Goal: Transaction & Acquisition: Purchase product/service

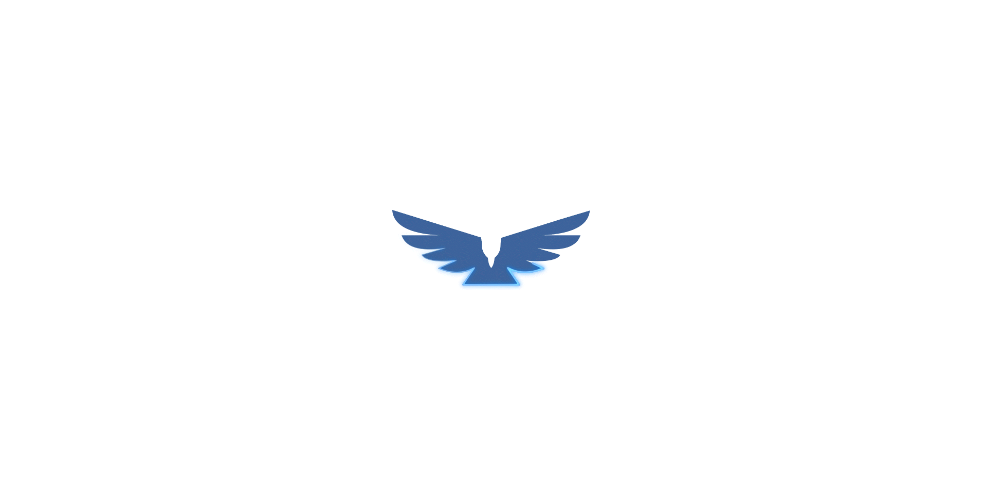
click at [923, 463] on div at bounding box center [491, 247] width 983 height 495
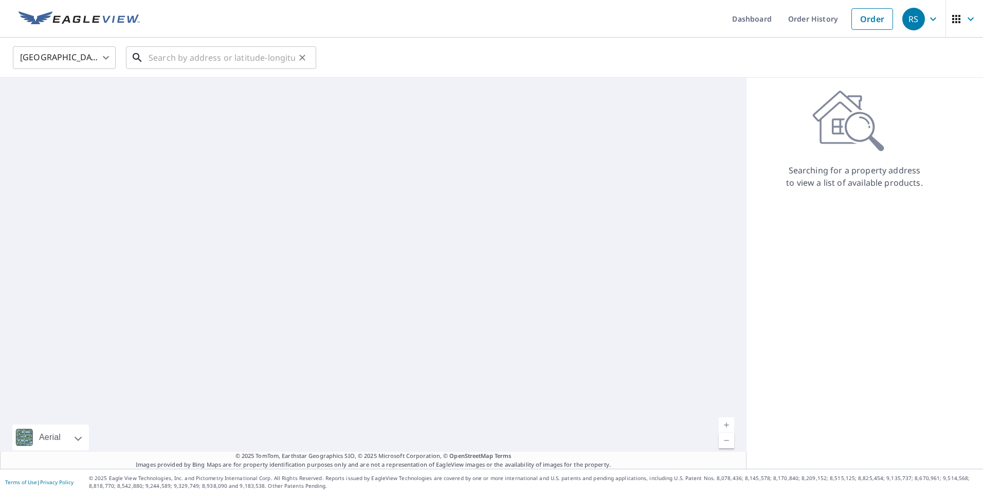
click at [232, 59] on input "text" at bounding box center [222, 57] width 147 height 29
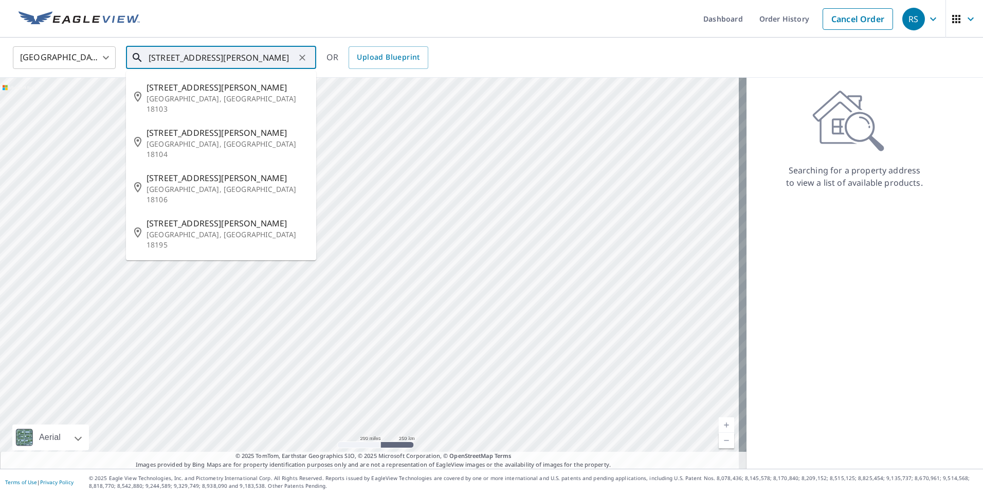
type input "5200 hamilton blvd allentown"
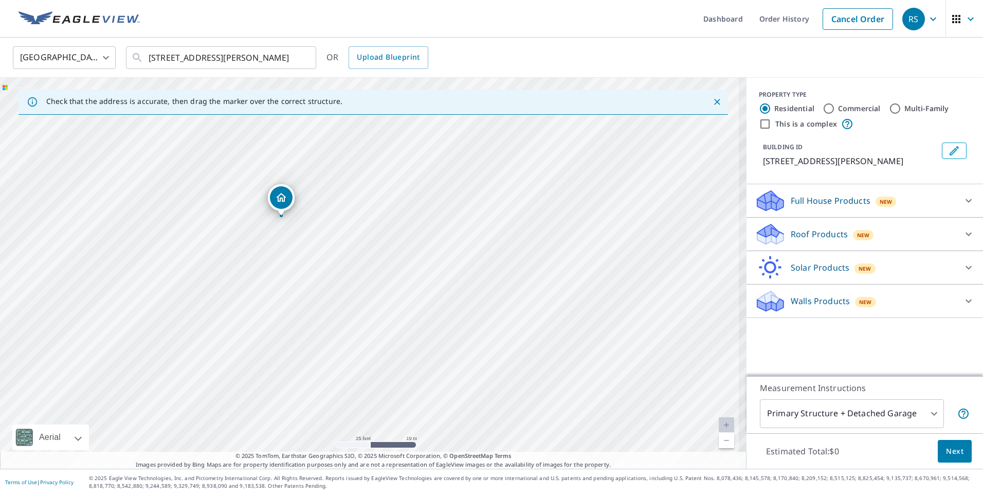
drag, startPoint x: 315, startPoint y: 347, endPoint x: 420, endPoint y: 105, distance: 263.3
click at [420, 105] on div "Check that the address is accurate, then drag the marker over the correct struc…" at bounding box center [373, 273] width 747 height 391
click at [356, 278] on div "5200 Hamilton Blvd Allentown, PA 18106" at bounding box center [373, 273] width 747 height 391
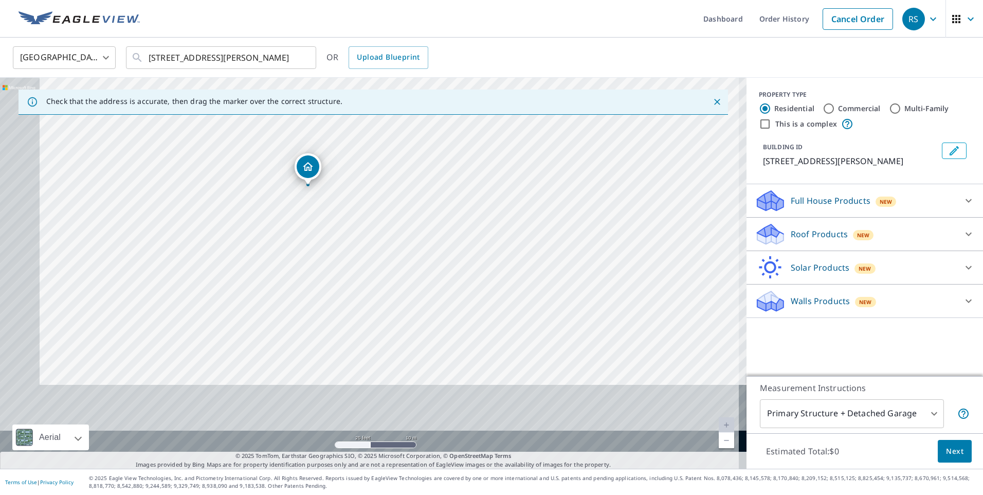
drag, startPoint x: 375, startPoint y: 176, endPoint x: 418, endPoint y: 102, distance: 85.7
click at [418, 102] on div "Check that the address is accurate, then drag the marker over the correct struc…" at bounding box center [373, 273] width 747 height 391
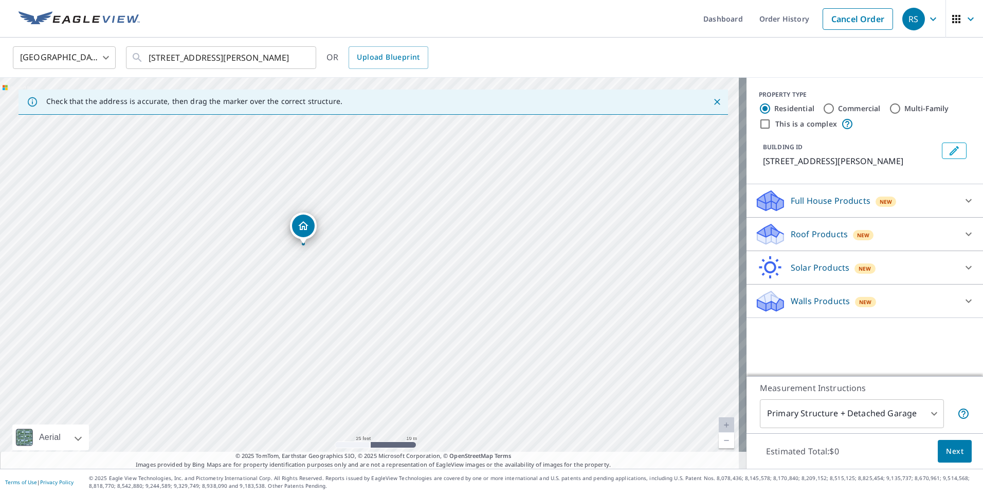
click at [387, 203] on div "5200 Hamilton Blvd Allentown, PA 18106" at bounding box center [373, 273] width 747 height 391
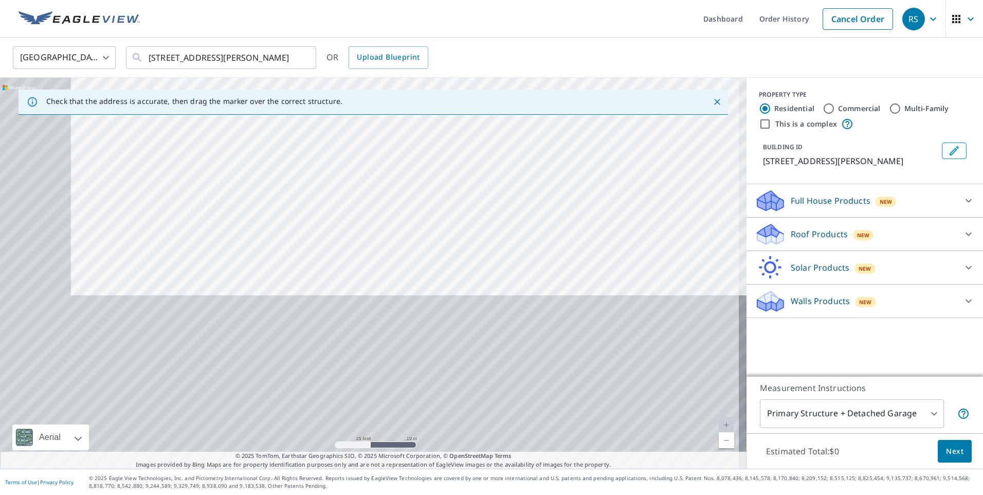
drag, startPoint x: 356, startPoint y: 236, endPoint x: 382, endPoint y: 171, distance: 69.7
click at [382, 171] on div "5200 Hamilton Blvd Allentown, PA 18106" at bounding box center [373, 273] width 747 height 391
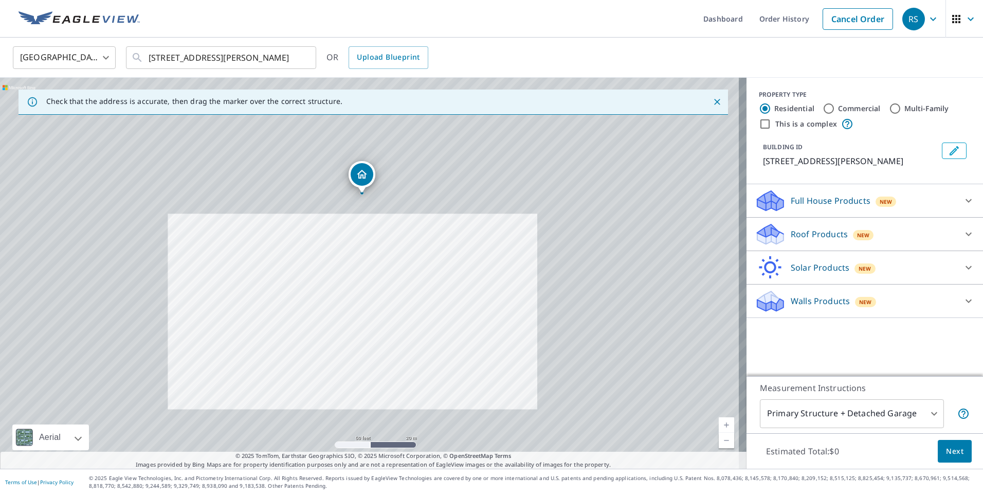
click at [357, 273] on div "5200 Hamilton Blvd Allentown, PA 18106" at bounding box center [373, 273] width 747 height 391
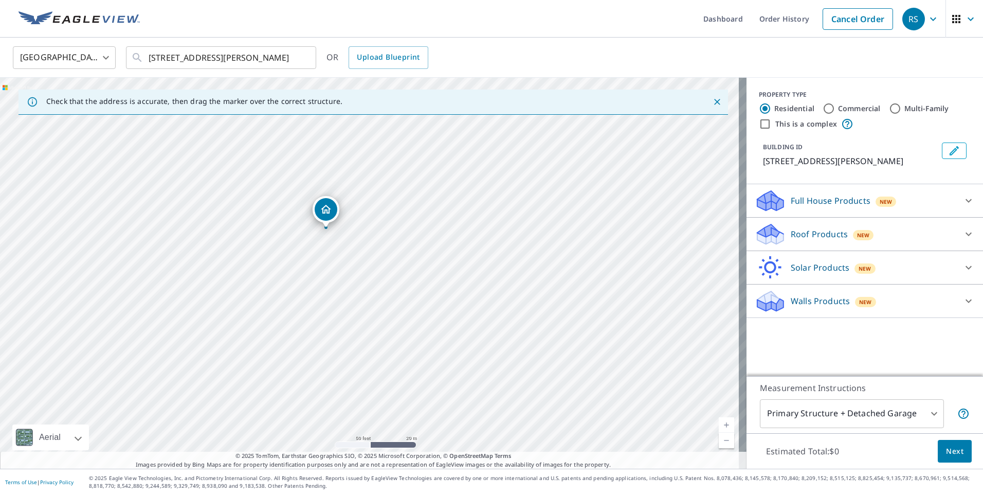
drag, startPoint x: 361, startPoint y: 190, endPoint x: 325, endPoint y: 225, distance: 49.8
click at [830, 238] on p "Roof Products" at bounding box center [819, 234] width 57 height 12
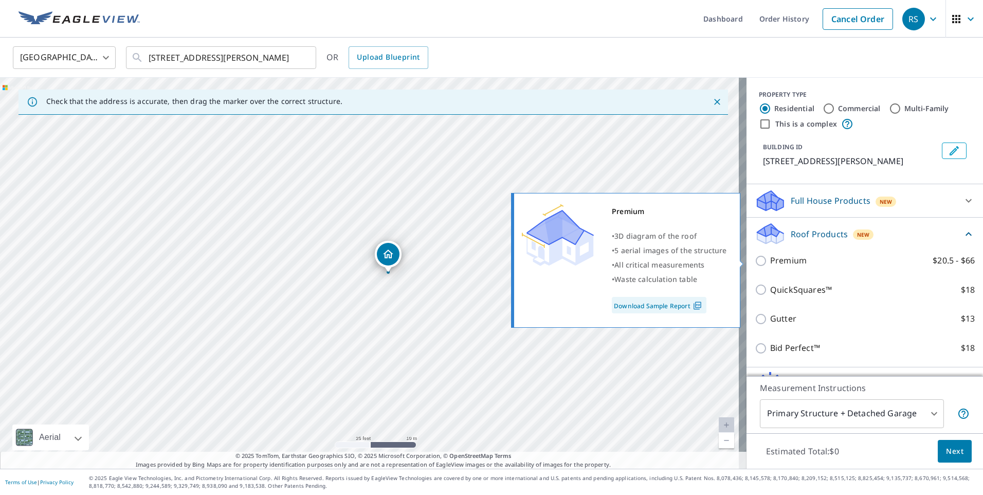
click at [770, 255] on p "Premium" at bounding box center [788, 260] width 37 height 13
click at [770, 255] on input "Premium $20.5 - $66" at bounding box center [762, 261] width 15 height 12
checkbox input "true"
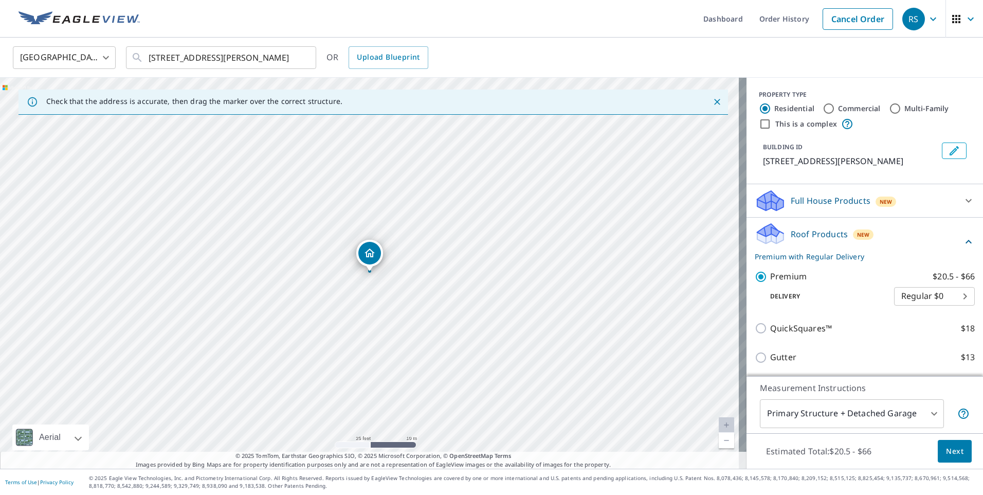
click at [959, 450] on button "Next" at bounding box center [955, 451] width 34 height 23
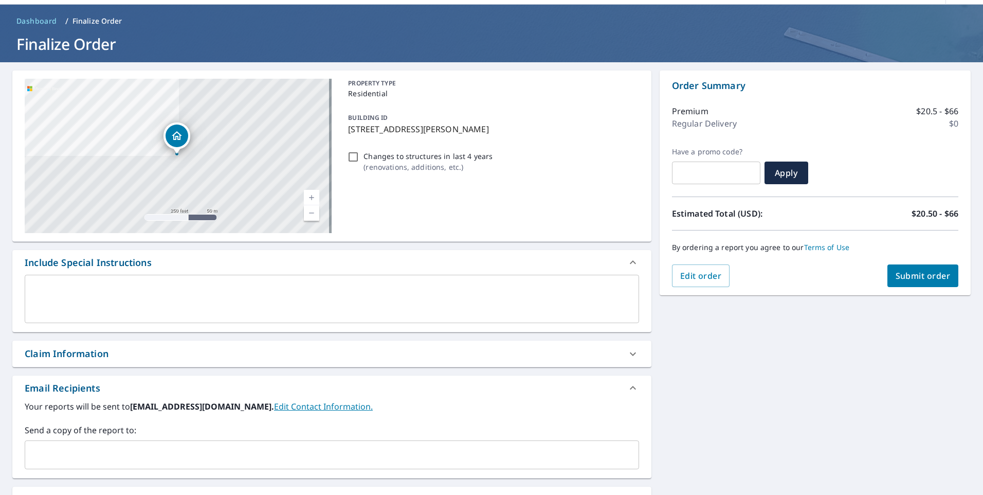
scroll to position [51, 0]
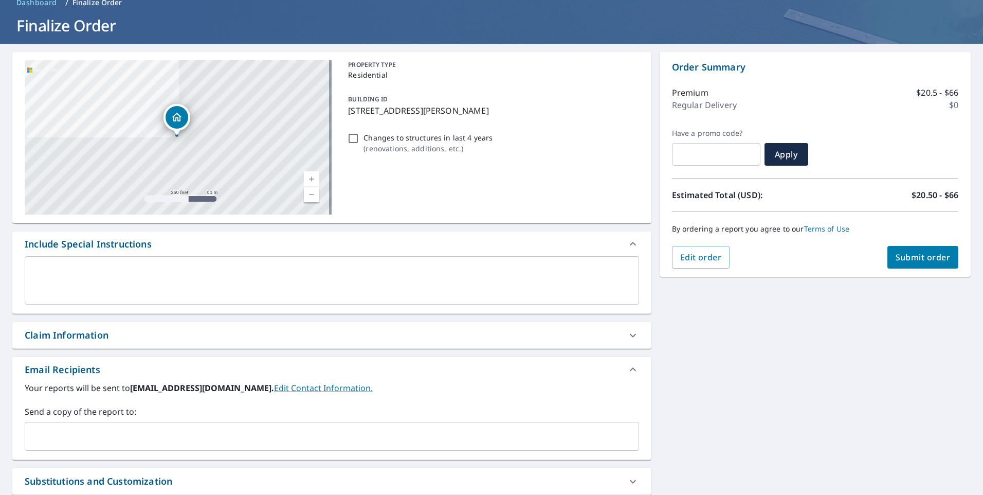
click at [186, 446] on div "​" at bounding box center [332, 436] width 614 height 29
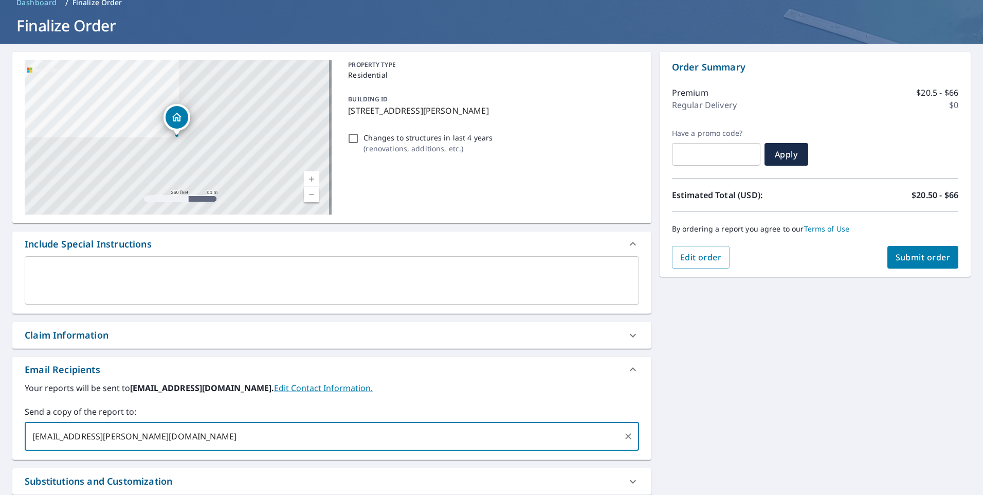
type input "luke.labar@abcsupply.com"
checkbox input "true"
type input "roofjondp@gmail.com"
click at [927, 255] on span "Submit order" at bounding box center [923, 256] width 55 height 11
checkbox input "true"
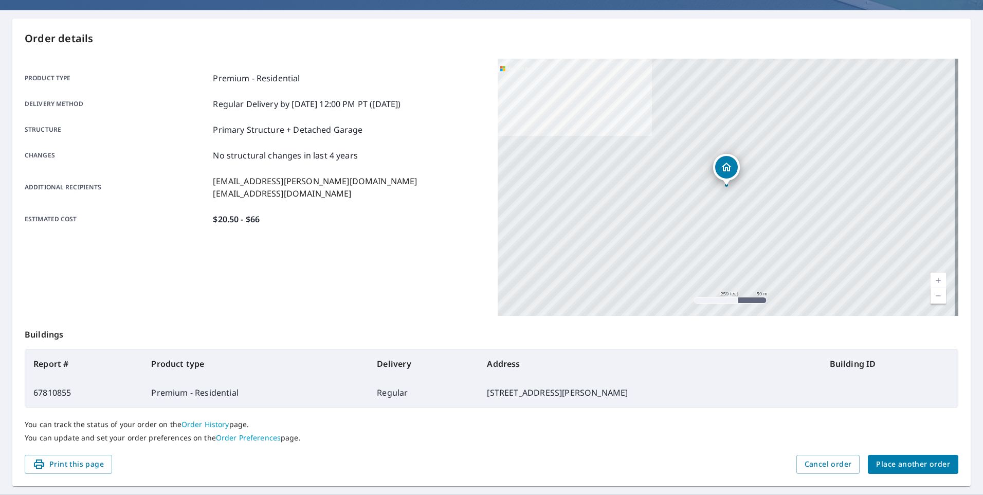
scroll to position [103, 0]
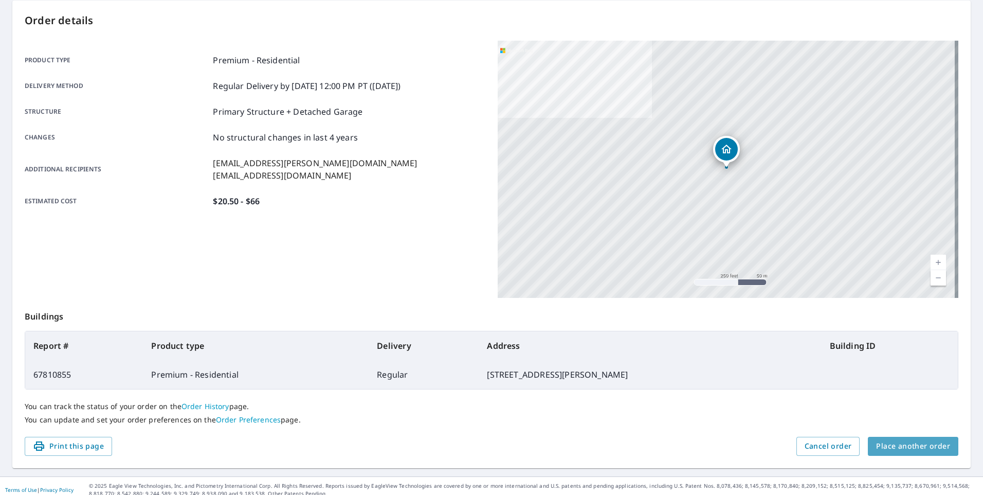
click at [934, 452] on span "Place another order" at bounding box center [913, 446] width 74 height 13
